Goal: Transaction & Acquisition: Purchase product/service

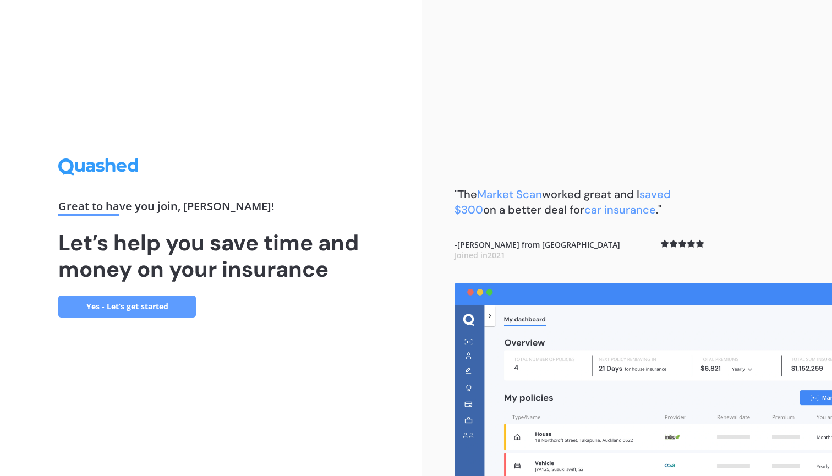
click at [159, 302] on link "Yes - Let’s get started" at bounding box center [127, 307] width 138 height 22
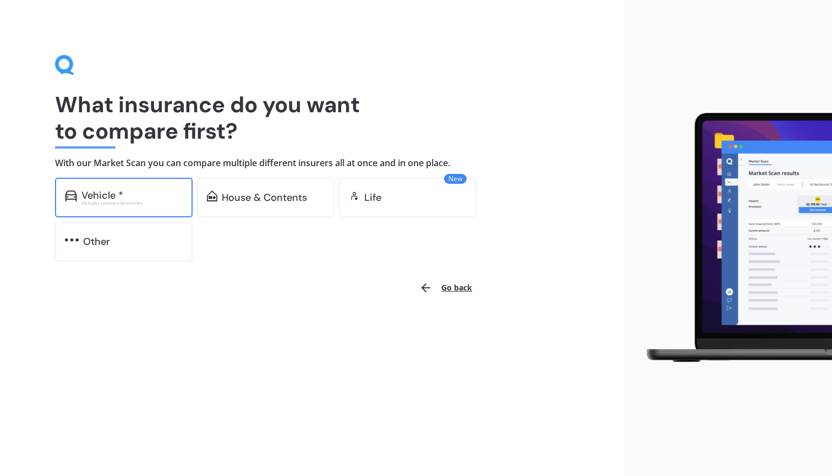
click at [132, 197] on div "Vehicle *" at bounding box center [131, 195] width 101 height 11
